Goal: Task Accomplishment & Management: Manage account settings

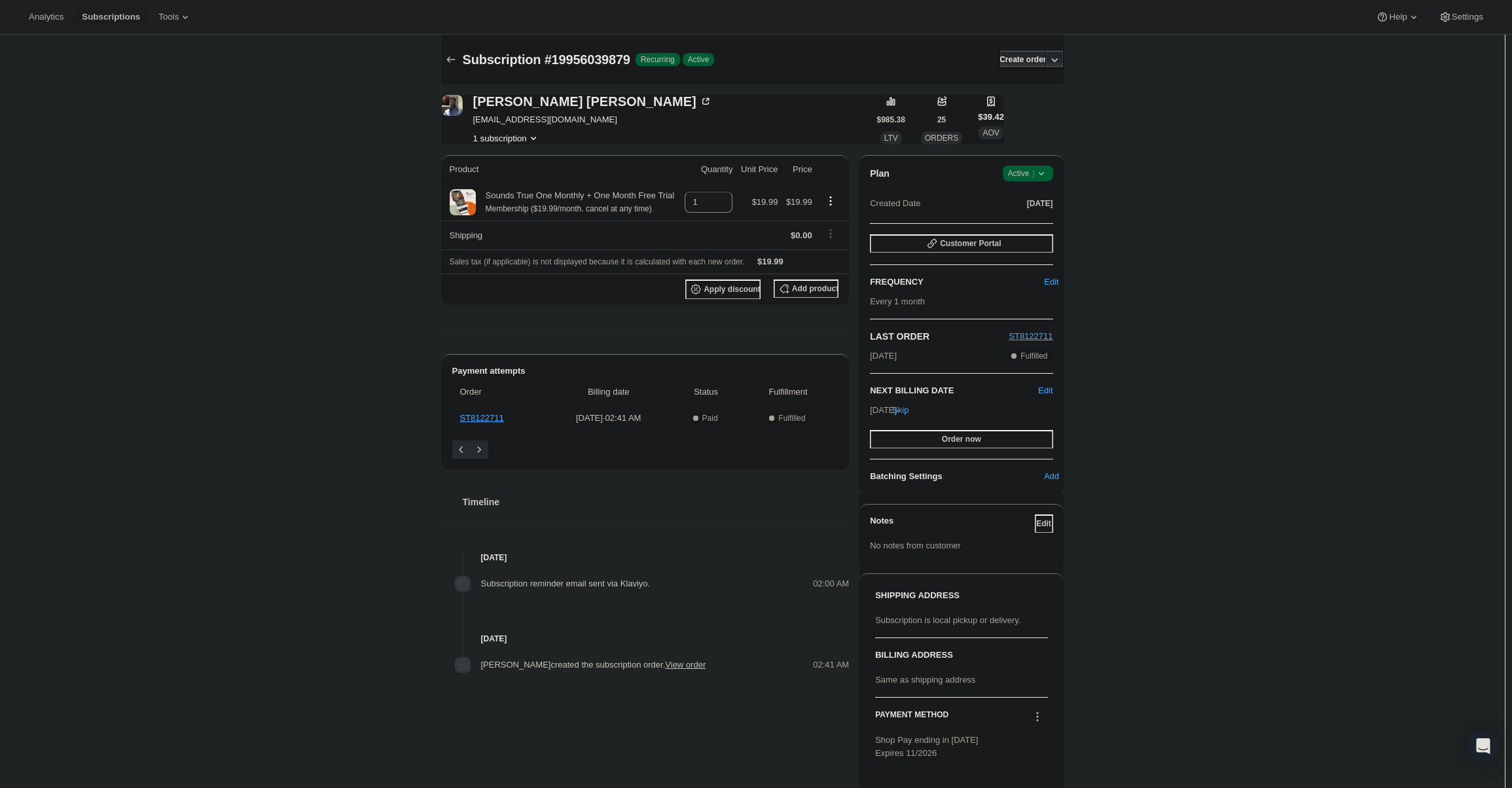
click at [1030, 176] on span "Active |" at bounding box center [1028, 173] width 40 height 13
click at [1033, 212] on button "Cancel subscription" at bounding box center [1032, 220] width 82 height 21
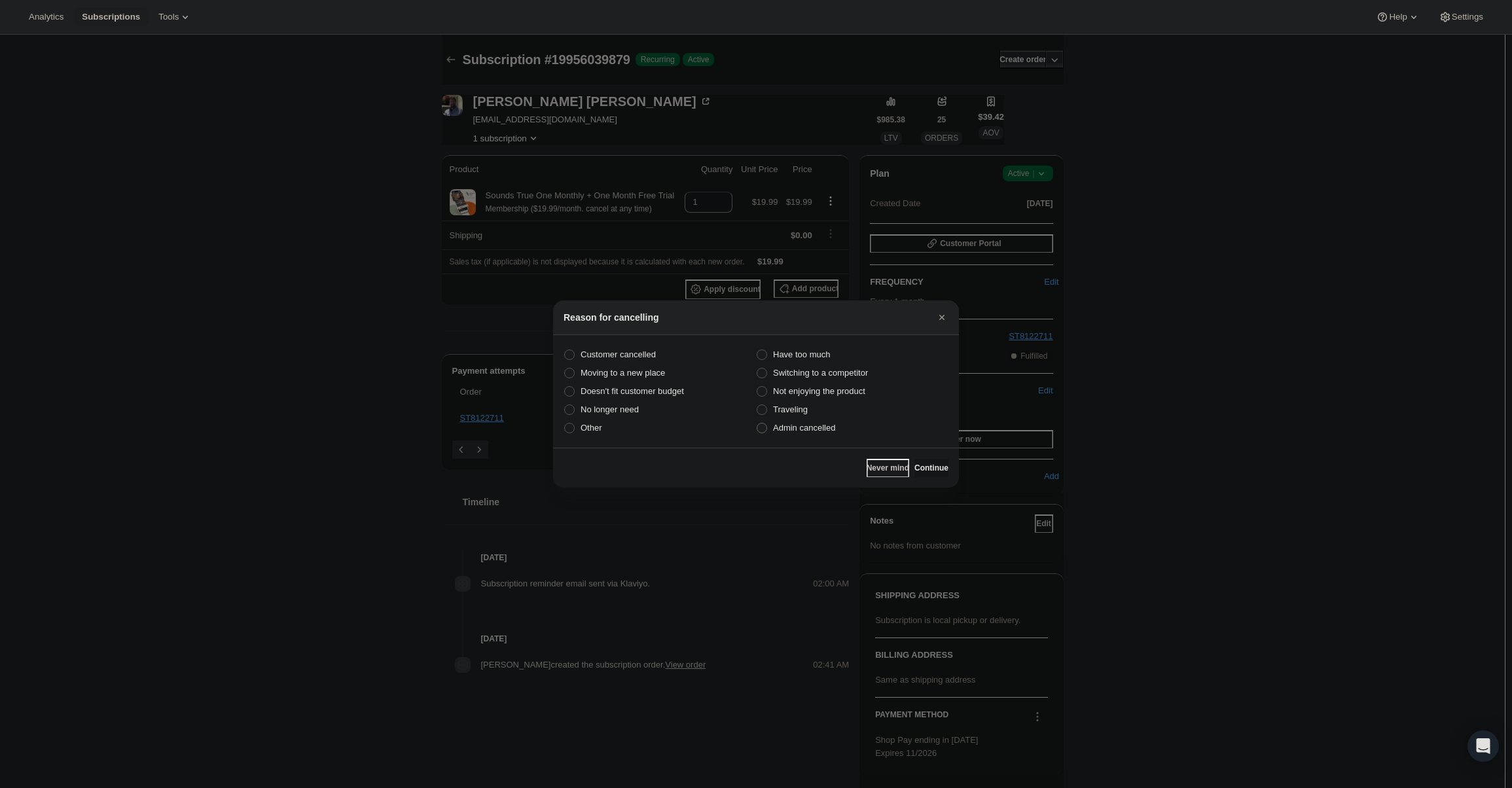
click at [798, 427] on span "Admin cancelled" at bounding box center [804, 428] width 62 height 10
click at [757, 423] on input "Admin cancelled" at bounding box center [756, 423] width 1 height 1
radio input "true"
drag, startPoint x: 953, startPoint y: 472, endPoint x: 939, endPoint y: 467, distance: 14.9
click at [952, 472] on div "Never mind Continue" at bounding box center [756, 468] width 406 height 40
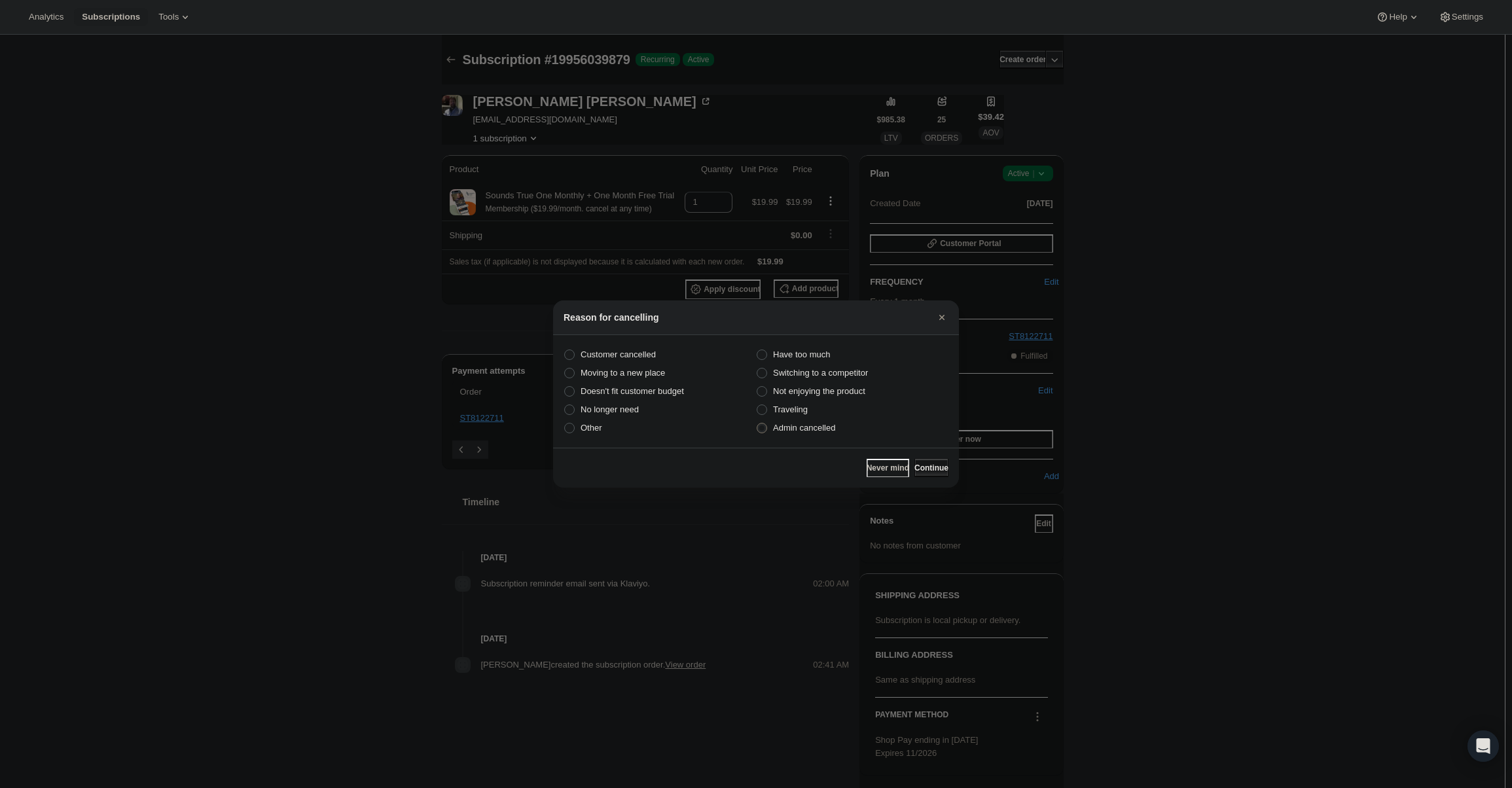
click at [934, 464] on span "Continue" at bounding box center [931, 468] width 34 height 10
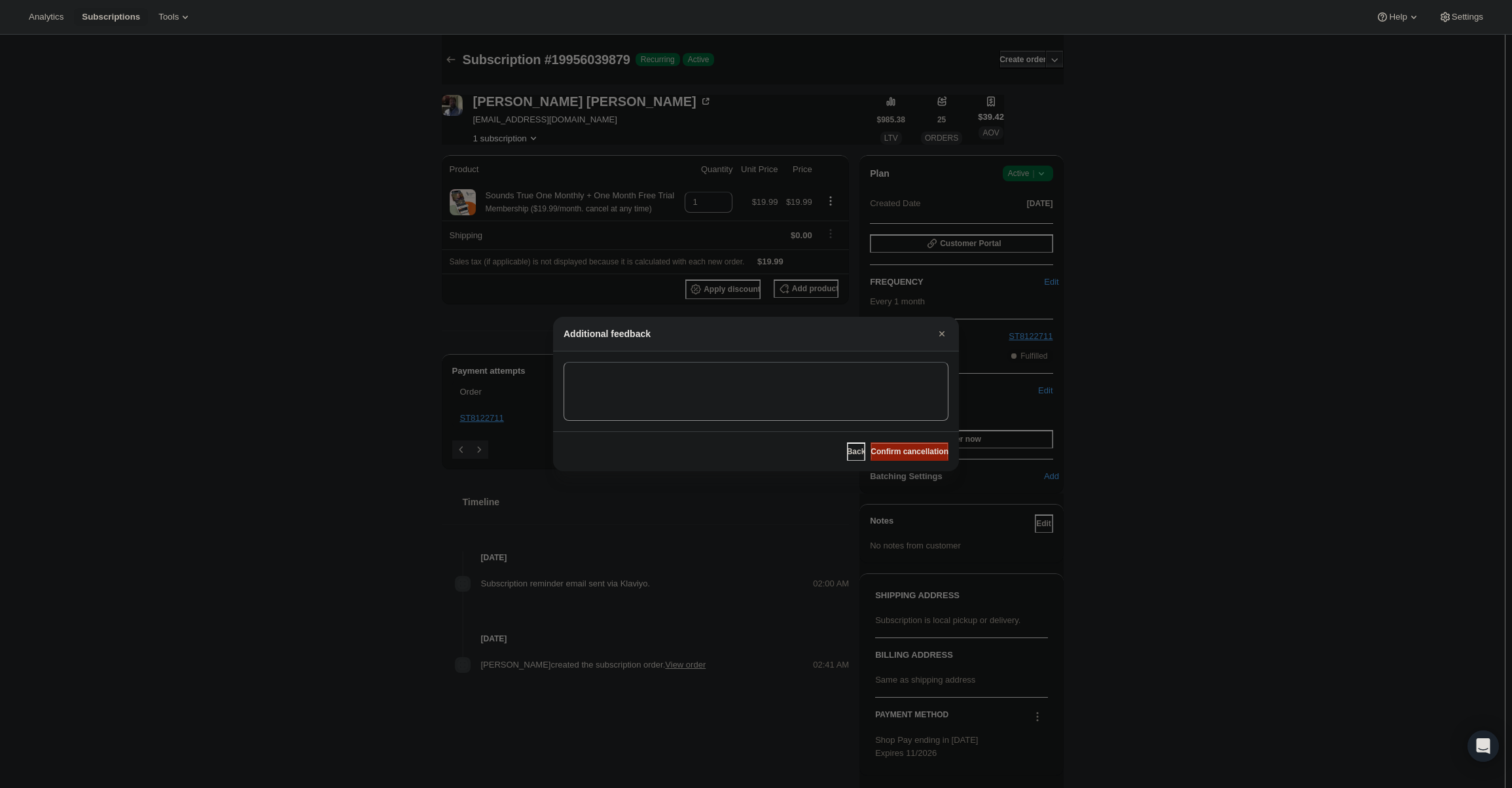
click at [925, 457] on button "Confirm cancellation" at bounding box center [910, 451] width 78 height 18
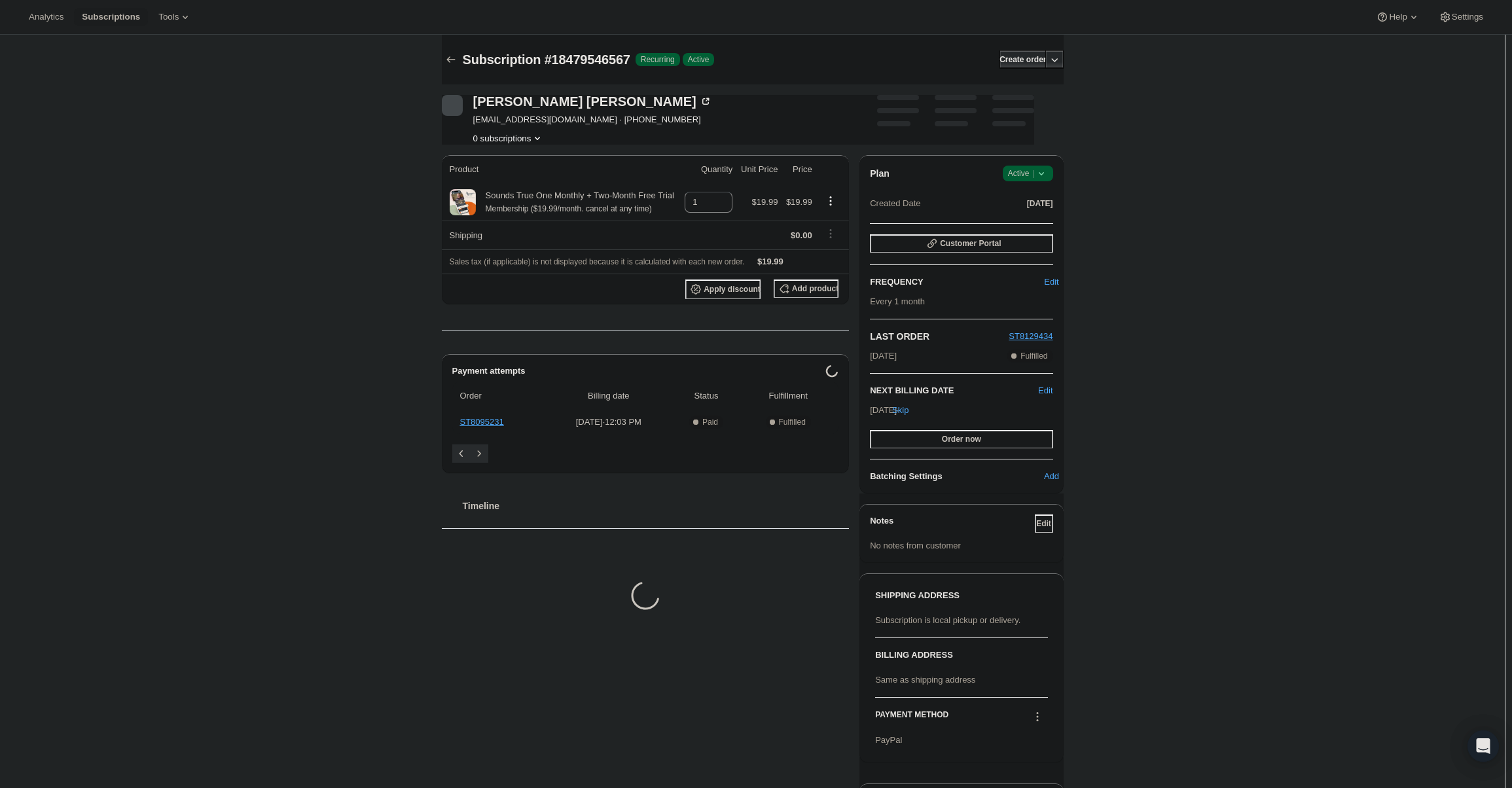
click at [1023, 170] on span "Active |" at bounding box center [1028, 173] width 40 height 13
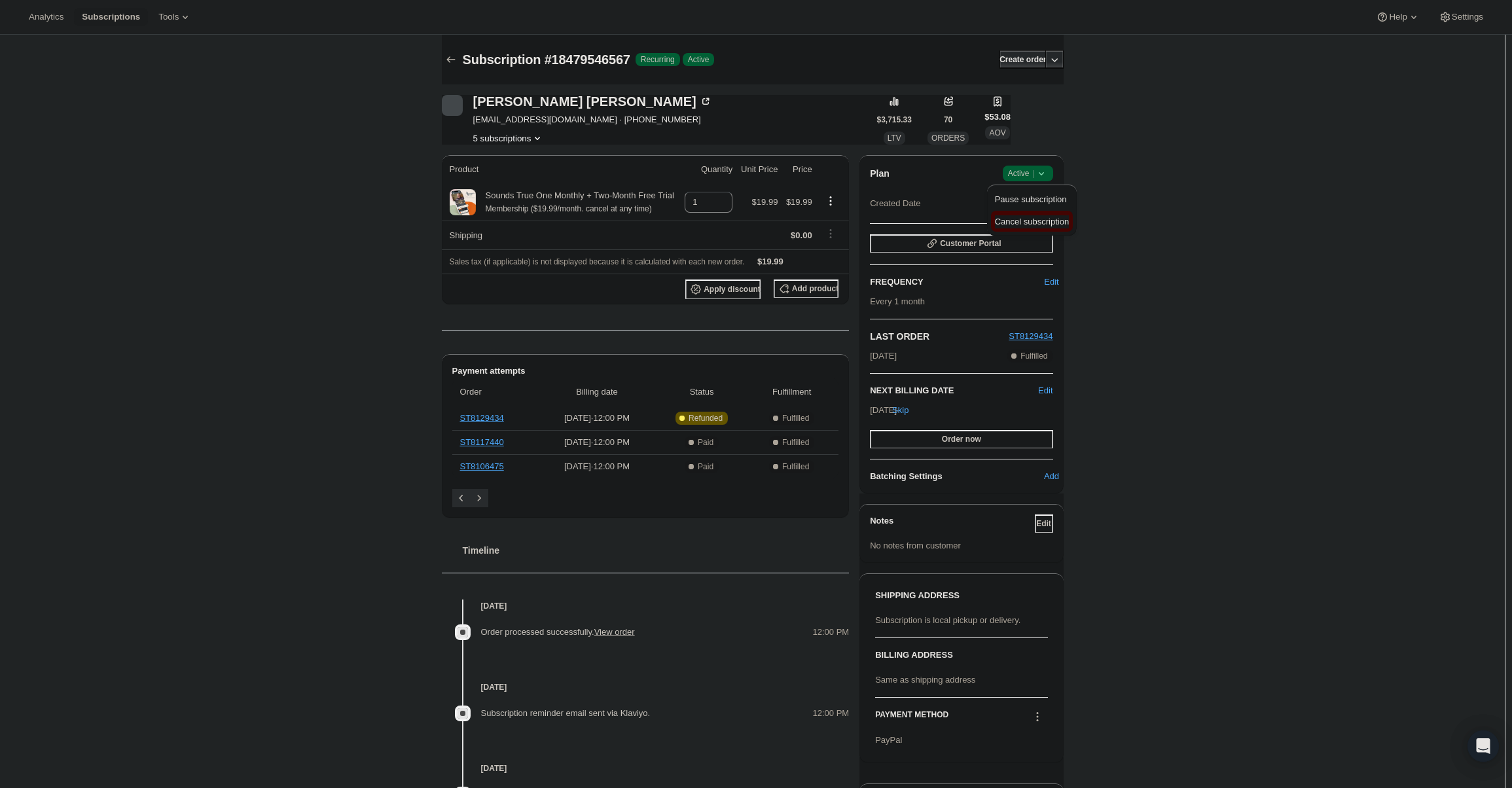
click at [1034, 224] on span "Cancel subscription" at bounding box center [1032, 221] width 74 height 10
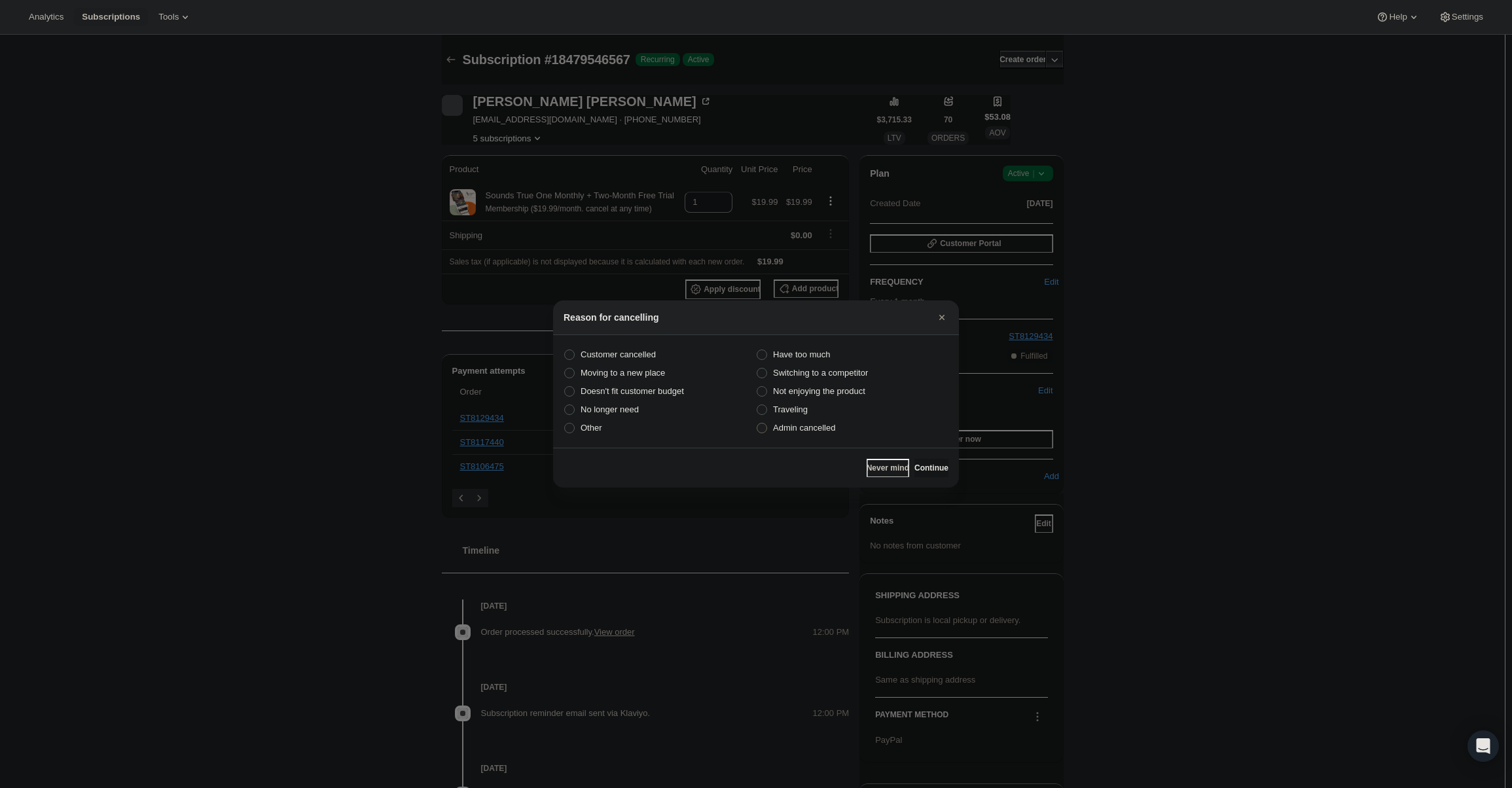
click at [817, 427] on span "Admin cancelled" at bounding box center [804, 428] width 62 height 10
click at [757, 423] on input "Admin cancelled" at bounding box center [756, 423] width 1 height 1
radio input "true"
click at [920, 469] on span "Continue" at bounding box center [931, 468] width 34 height 10
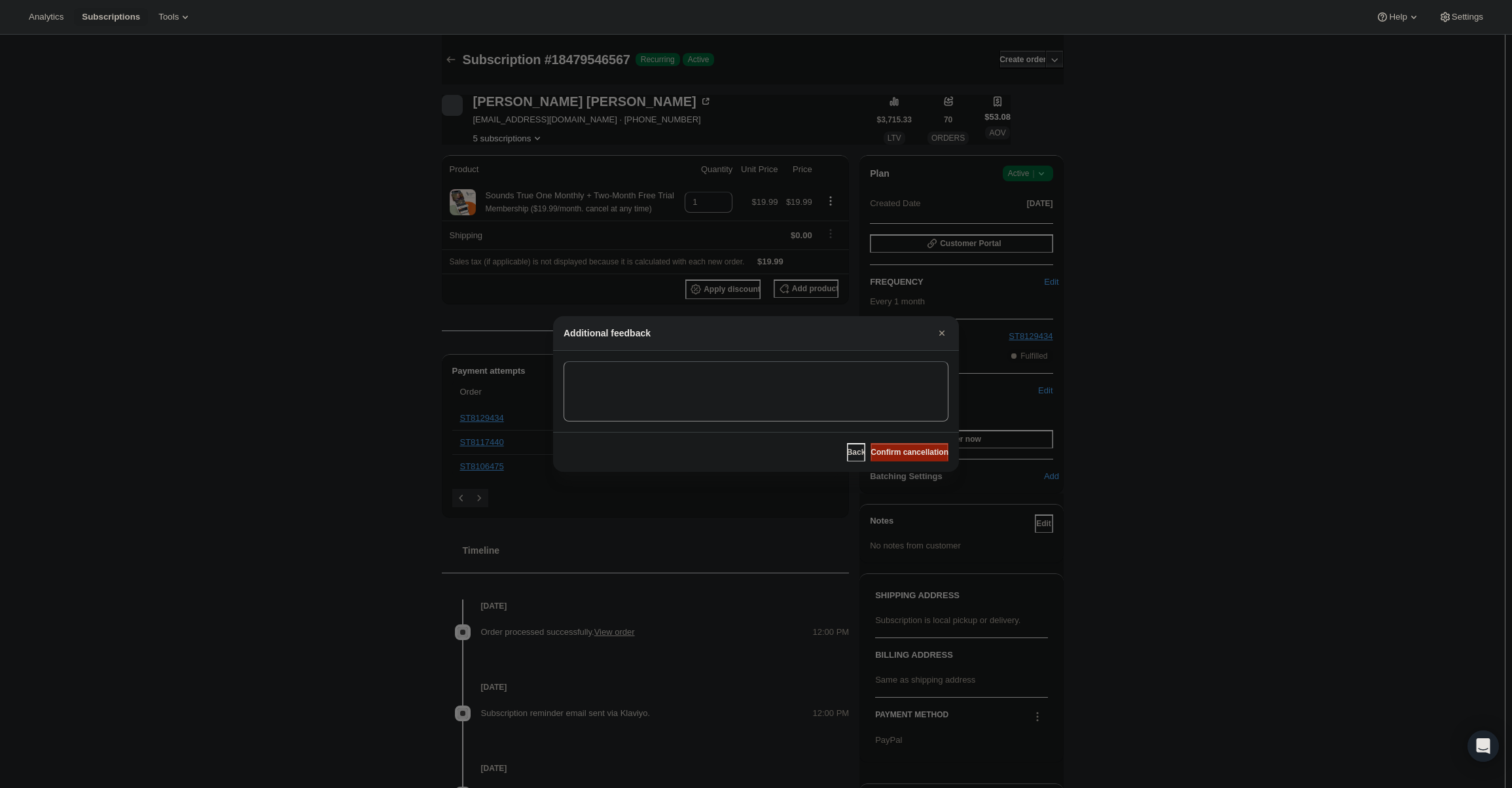
click at [915, 456] on span "Confirm cancellation" at bounding box center [910, 452] width 78 height 10
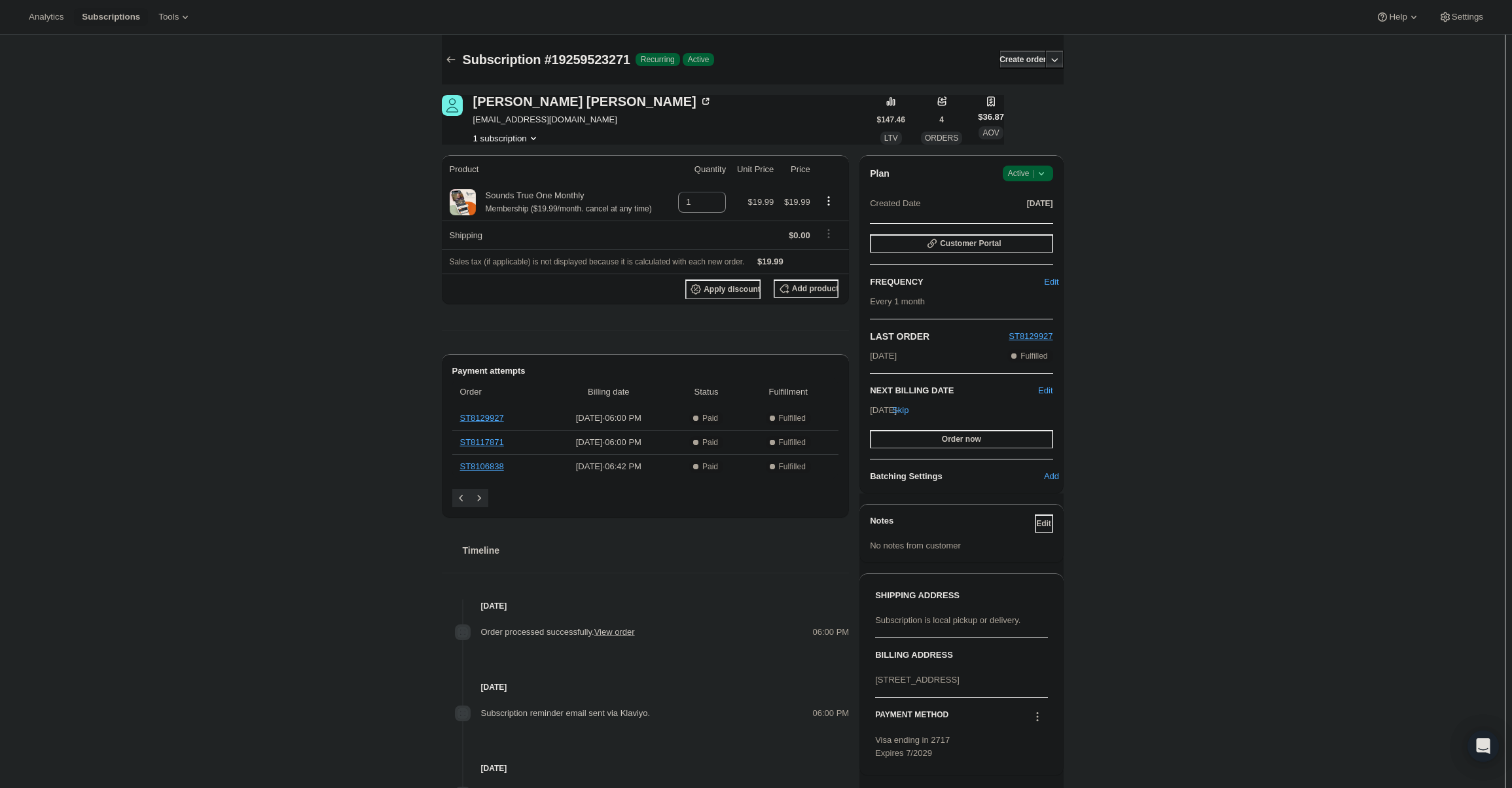
click at [1021, 176] on span "Active |" at bounding box center [1028, 173] width 40 height 13
click at [1038, 216] on span "Cancel subscription" at bounding box center [1032, 221] width 74 height 10
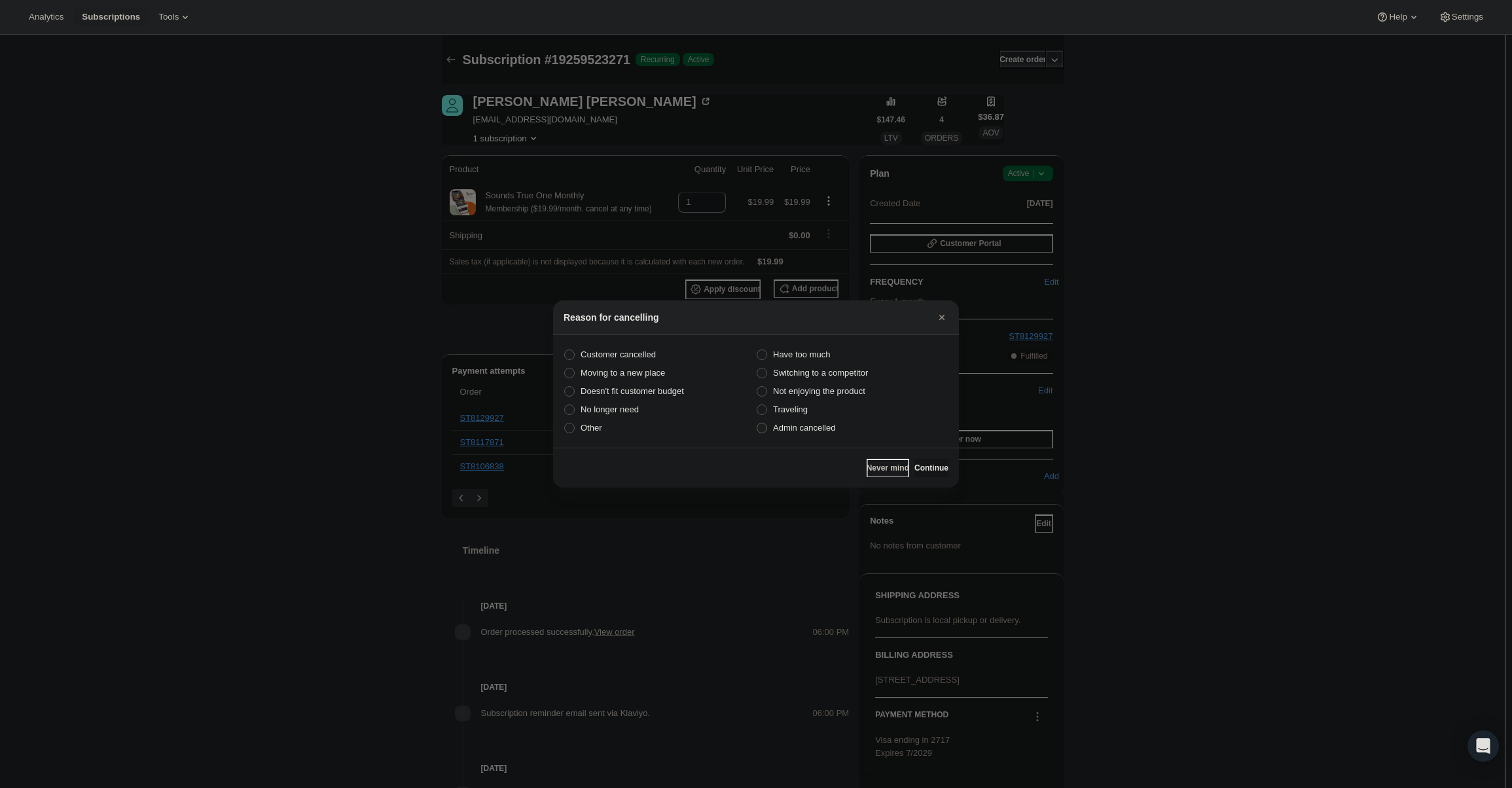
click at [832, 427] on span "Admin cancelled" at bounding box center [804, 428] width 62 height 10
click at [757, 423] on input "Admin cancelled" at bounding box center [756, 423] width 1 height 1
radio input "true"
drag, startPoint x: 930, startPoint y: 469, endPoint x: 924, endPoint y: 461, distance: 10.0
click at [929, 469] on span "Continue" at bounding box center [931, 468] width 34 height 10
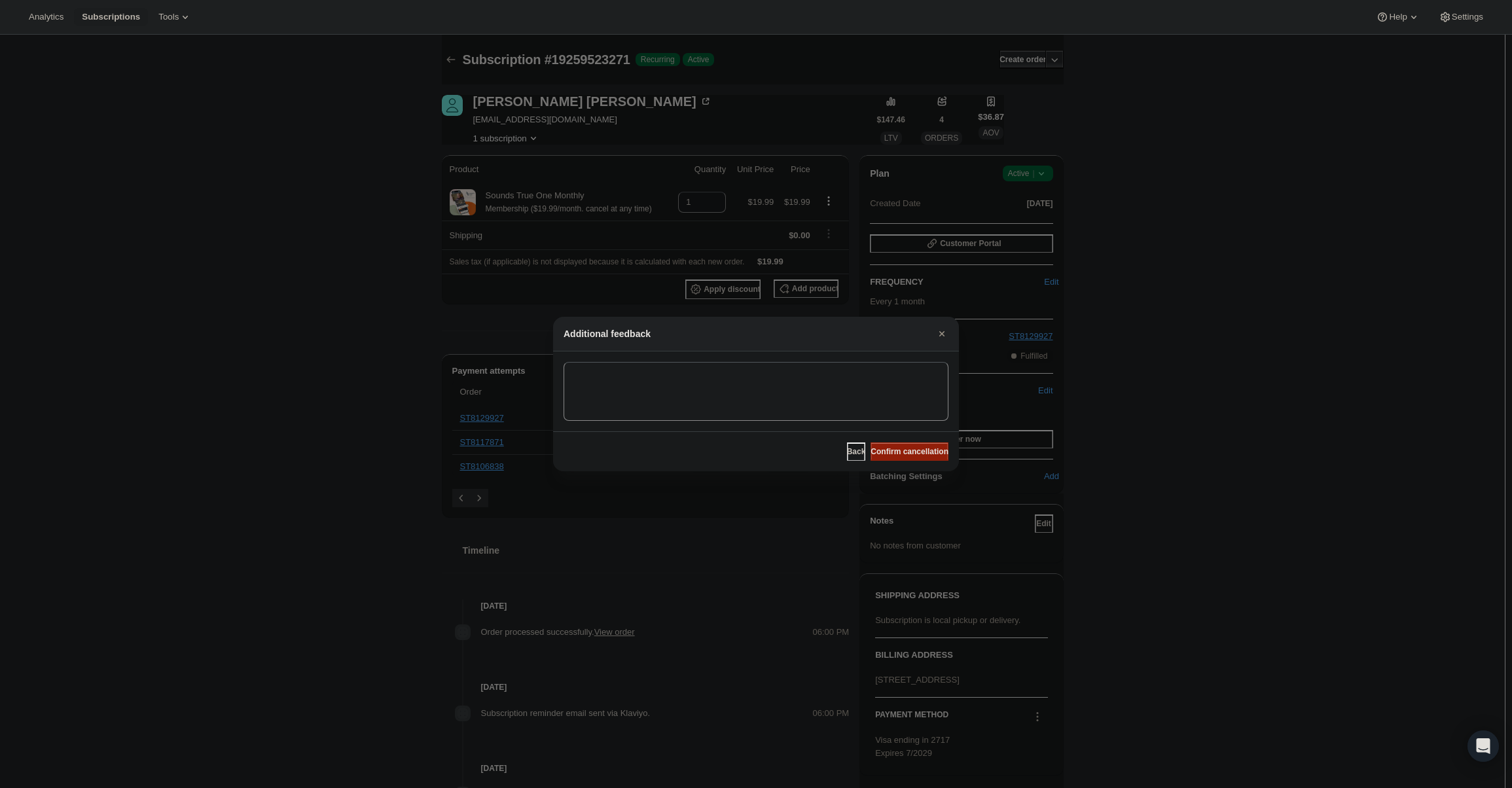
click at [922, 459] on button "Confirm cancellation" at bounding box center [910, 451] width 78 height 18
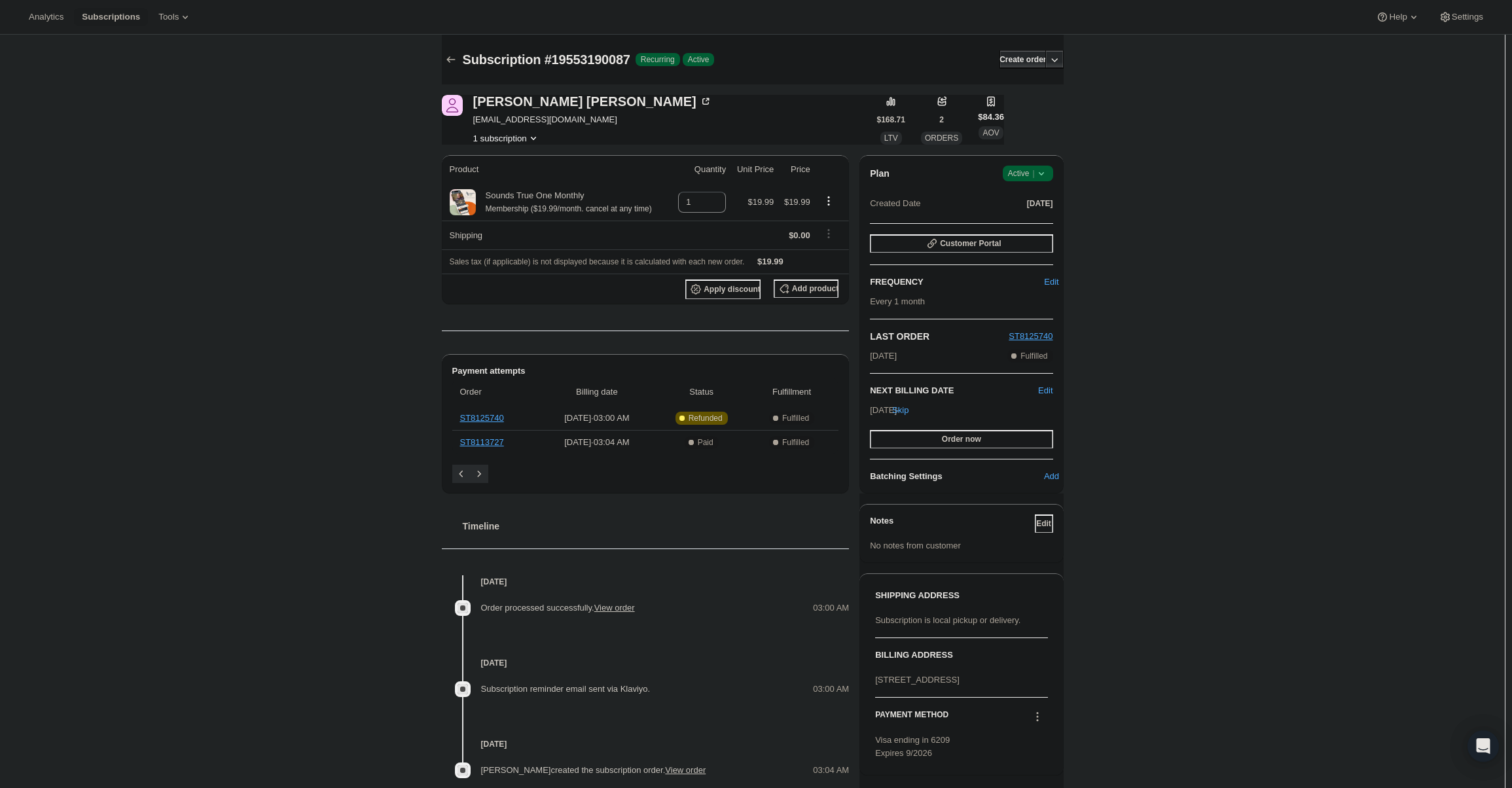
click at [1046, 178] on icon at bounding box center [1041, 173] width 13 height 13
click at [1053, 216] on span "Cancel subscription" at bounding box center [1032, 221] width 74 height 10
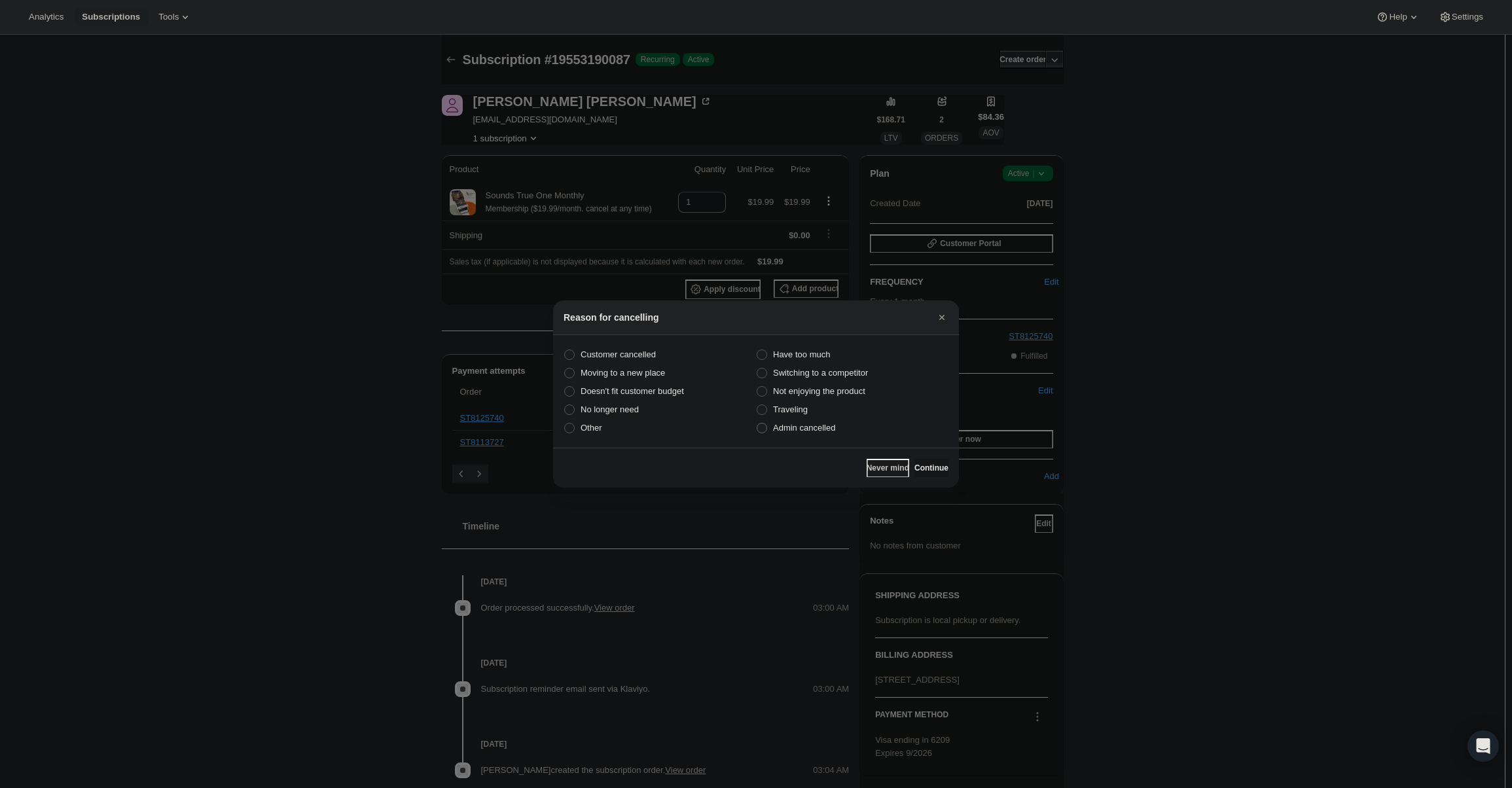
click at [799, 437] on label "Admin cancelled" at bounding box center [852, 428] width 193 height 18
click at [757, 423] on input "Admin cancelled" at bounding box center [756, 423] width 1 height 1
radio input "true"
click at [927, 458] on div "Never mind Continue" at bounding box center [756, 468] width 406 height 40
click at [928, 463] on span "Continue" at bounding box center [931, 468] width 34 height 10
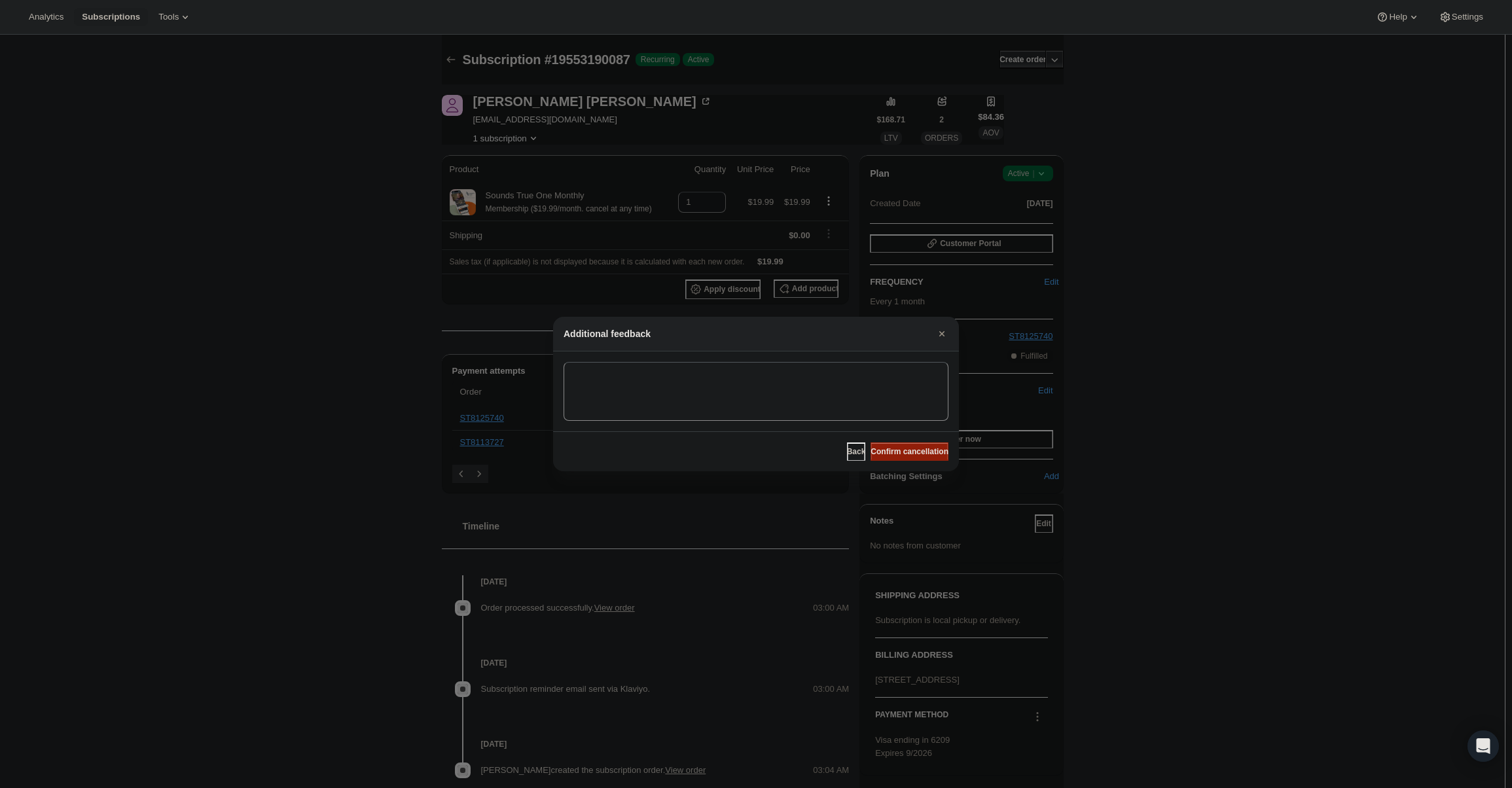
click at [924, 443] on button "Confirm cancellation" at bounding box center [910, 451] width 78 height 18
